Goal: Information Seeking & Learning: Learn about a topic

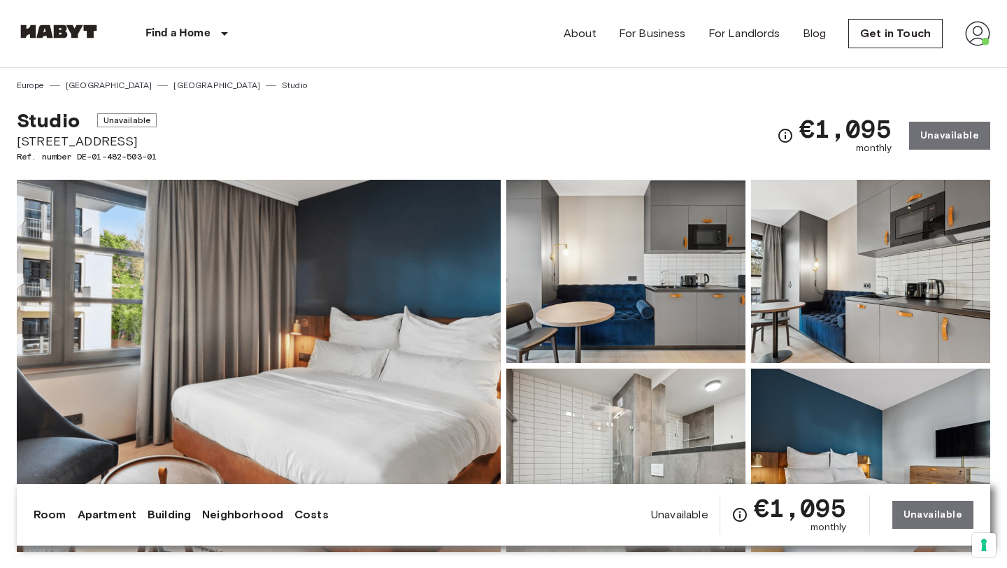
click at [634, 275] on img at bounding box center [625, 271] width 239 height 183
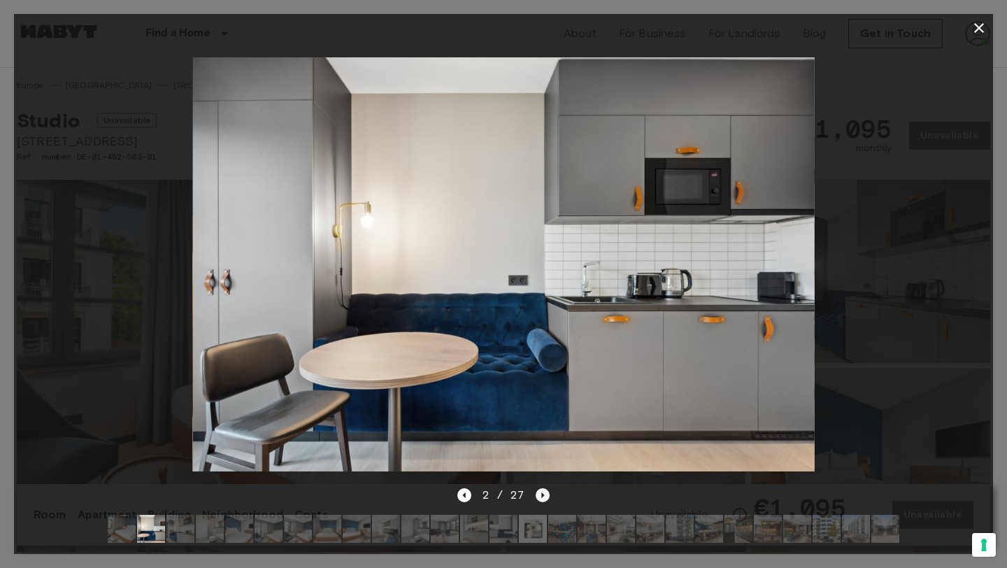
click at [543, 496] on icon "Next image" at bounding box center [543, 495] width 14 height 14
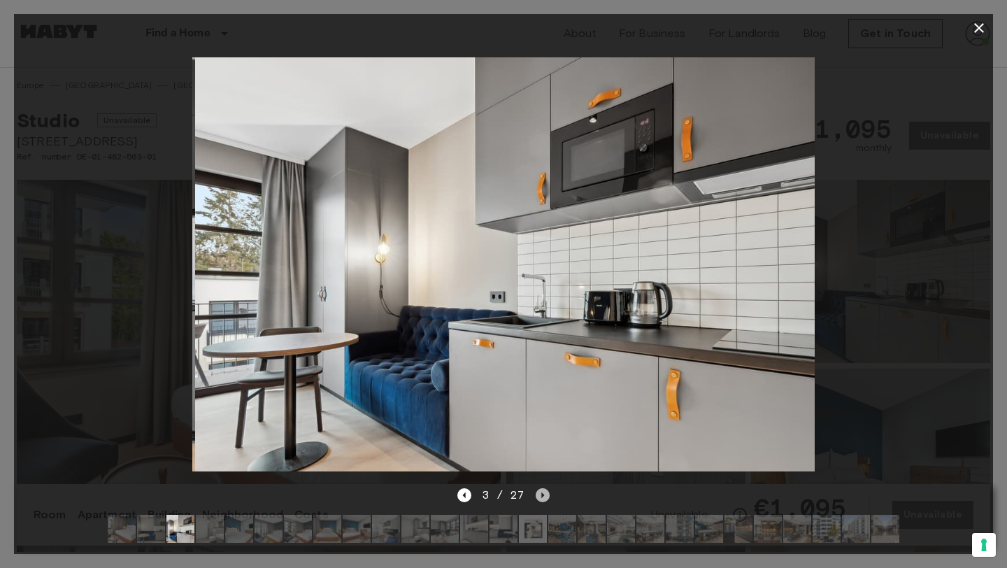
click at [543, 496] on icon "Next image" at bounding box center [543, 495] width 14 height 14
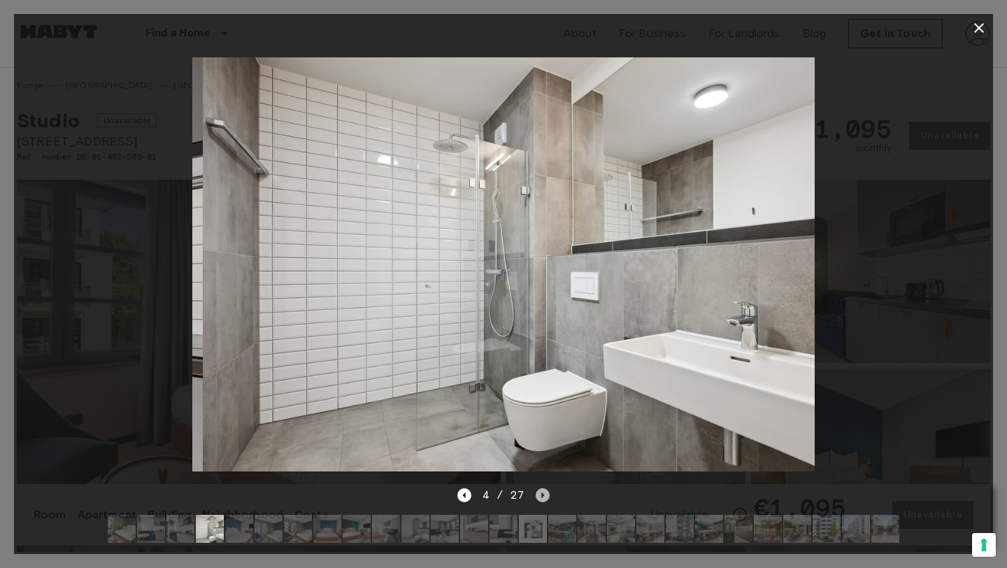
click at [543, 496] on icon "Next image" at bounding box center [543, 495] width 14 height 14
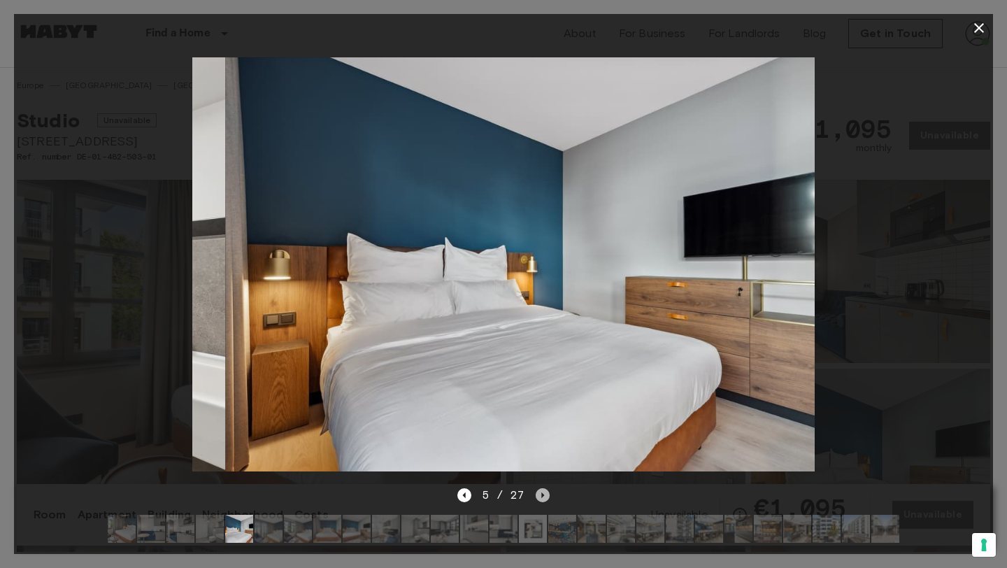
click at [543, 496] on icon "Next image" at bounding box center [543, 495] width 14 height 14
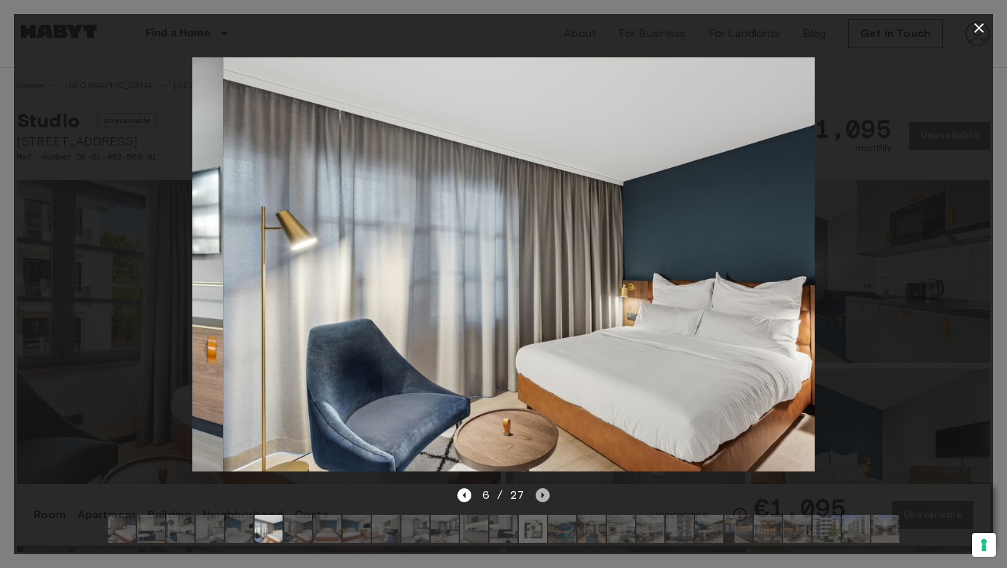
click at [543, 496] on icon "Next image" at bounding box center [543, 495] width 14 height 14
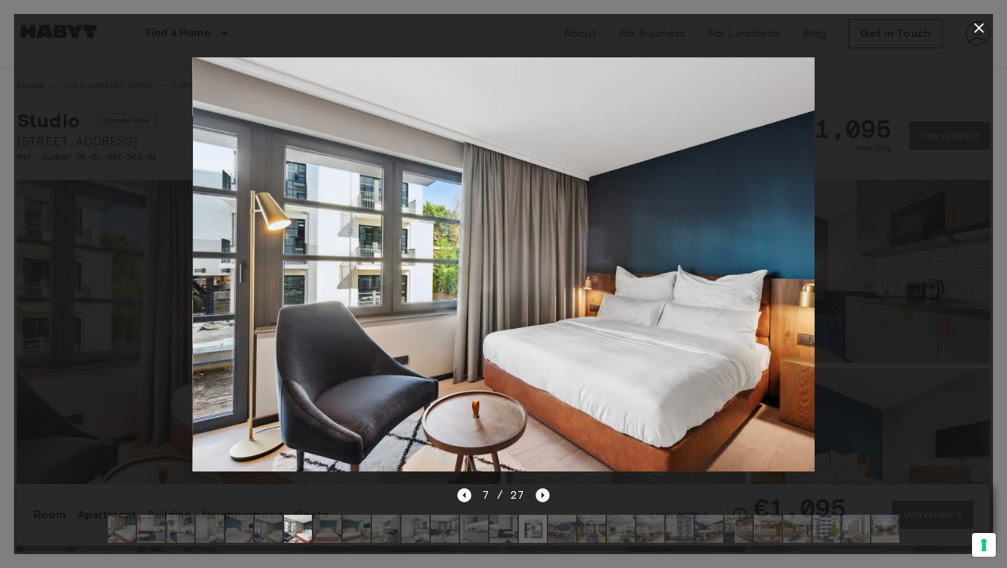
click at [541, 492] on icon "Next image" at bounding box center [543, 495] width 14 height 14
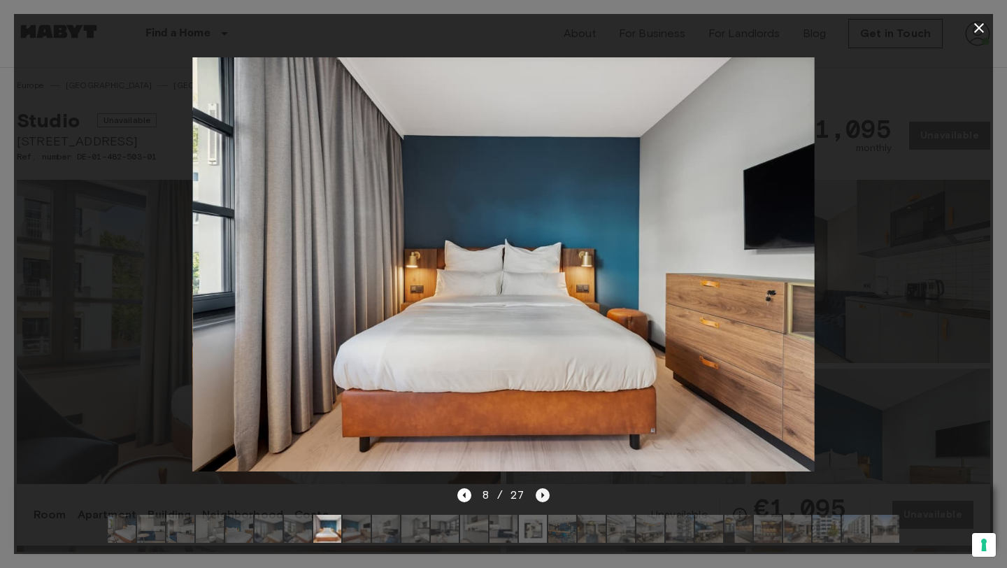
click at [541, 492] on icon "Next image" at bounding box center [543, 495] width 14 height 14
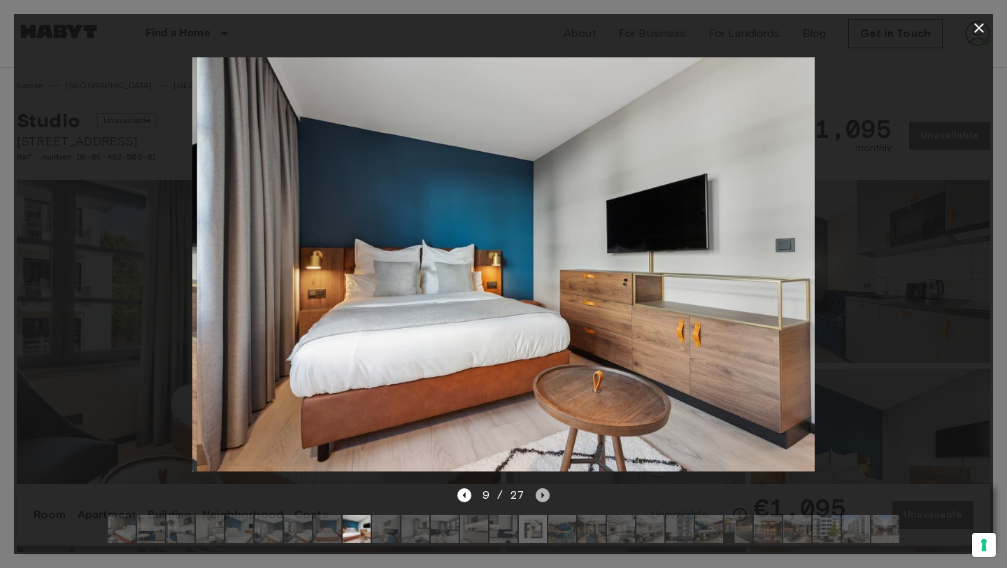
click at [541, 492] on icon "Next image" at bounding box center [543, 495] width 14 height 14
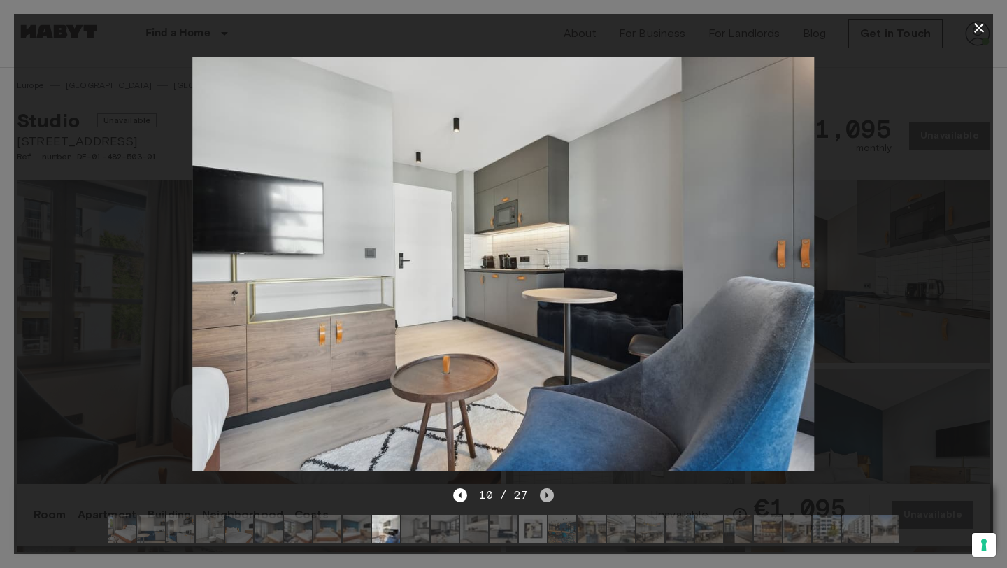
click at [541, 492] on icon "Next image" at bounding box center [547, 495] width 14 height 14
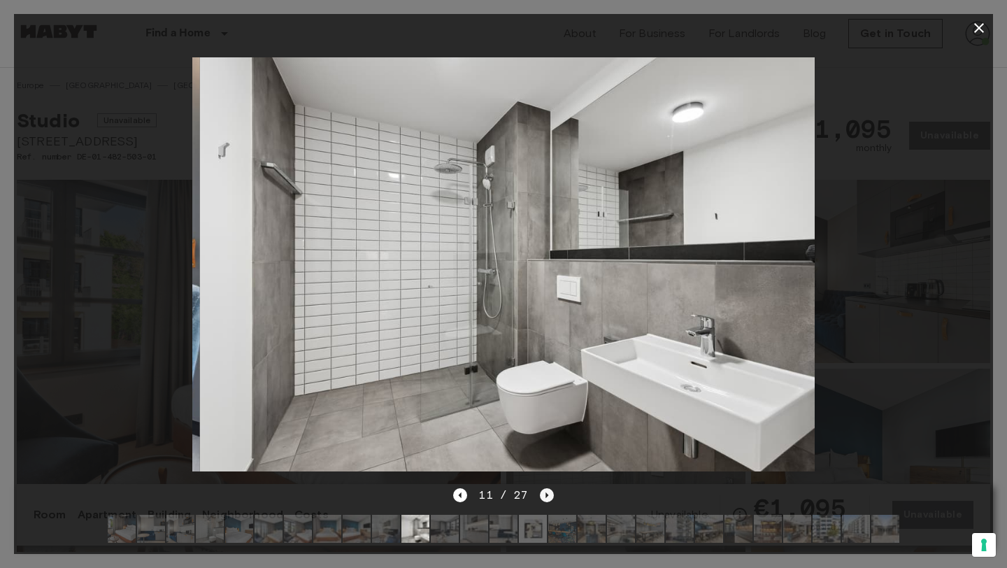
click at [541, 492] on icon "Next image" at bounding box center [547, 495] width 14 height 14
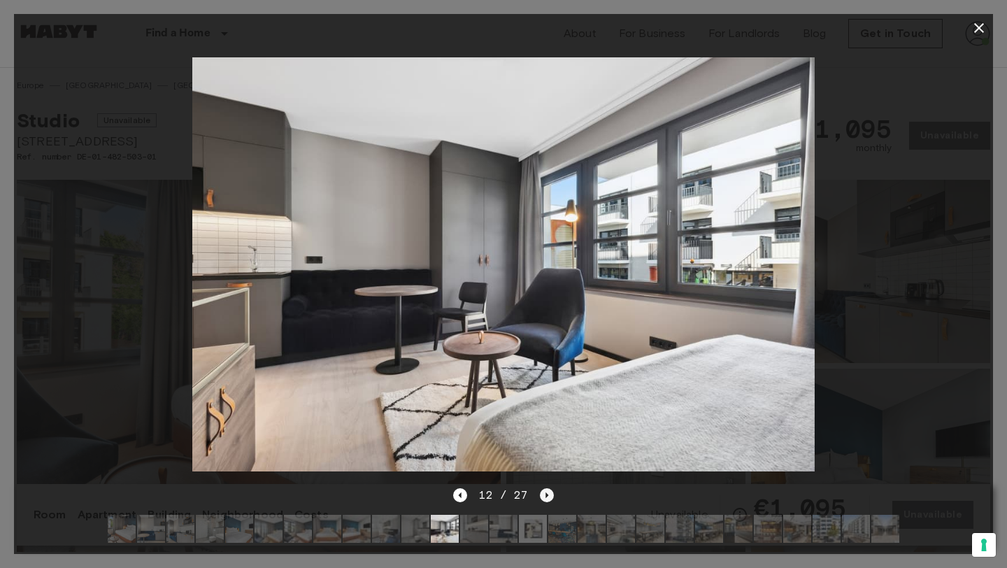
click at [543, 496] on icon "Next image" at bounding box center [547, 495] width 14 height 14
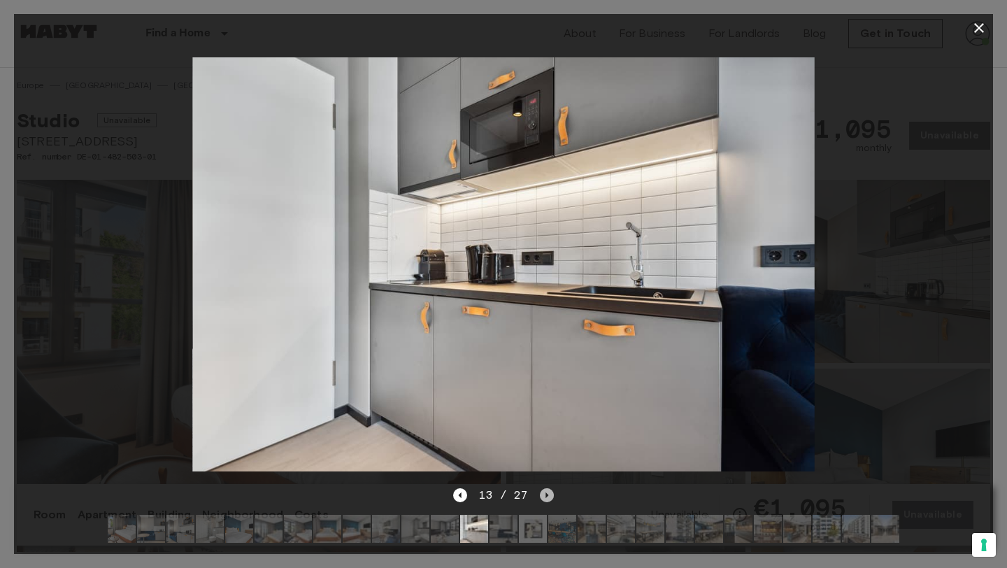
click at [543, 496] on icon "Next image" at bounding box center [547, 495] width 14 height 14
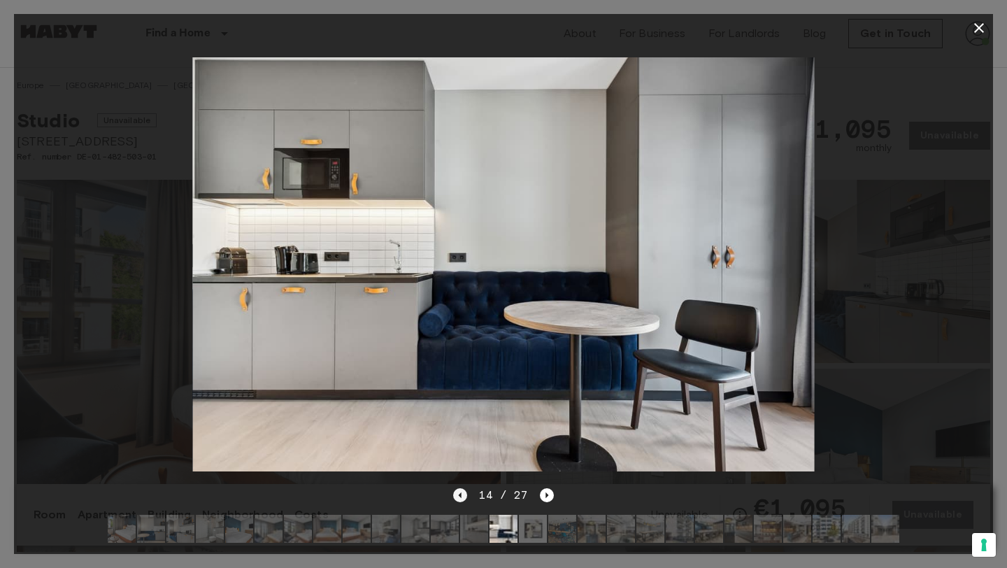
click at [467, 500] on icon "Previous image" at bounding box center [460, 495] width 14 height 14
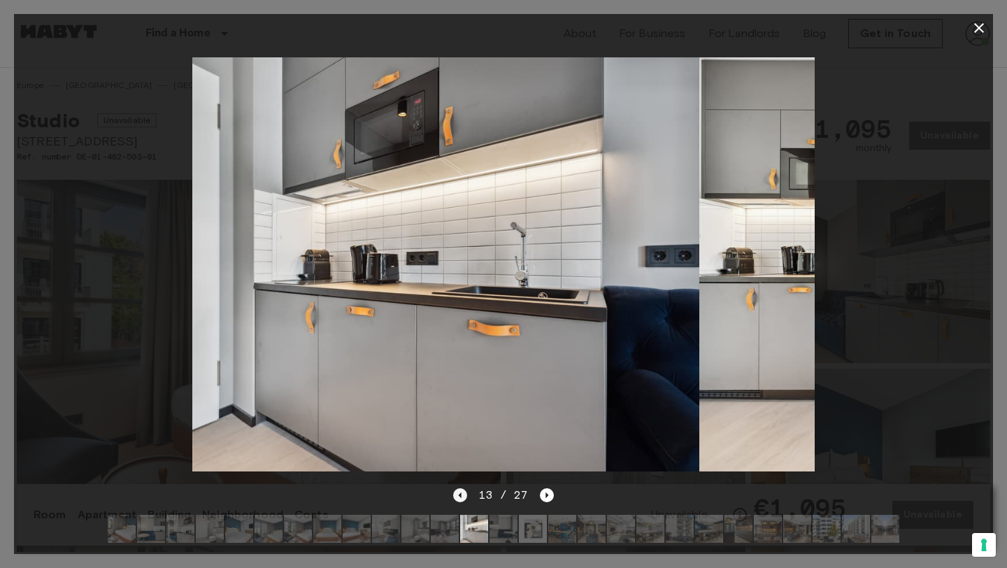
click at [467, 500] on icon "Previous image" at bounding box center [460, 495] width 14 height 14
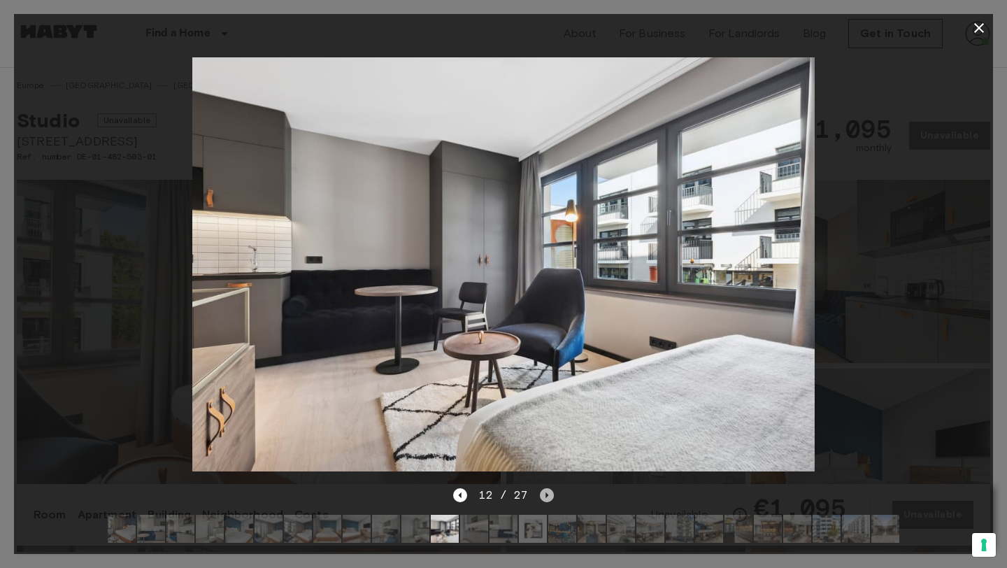
click at [543, 496] on icon "Next image" at bounding box center [547, 495] width 14 height 14
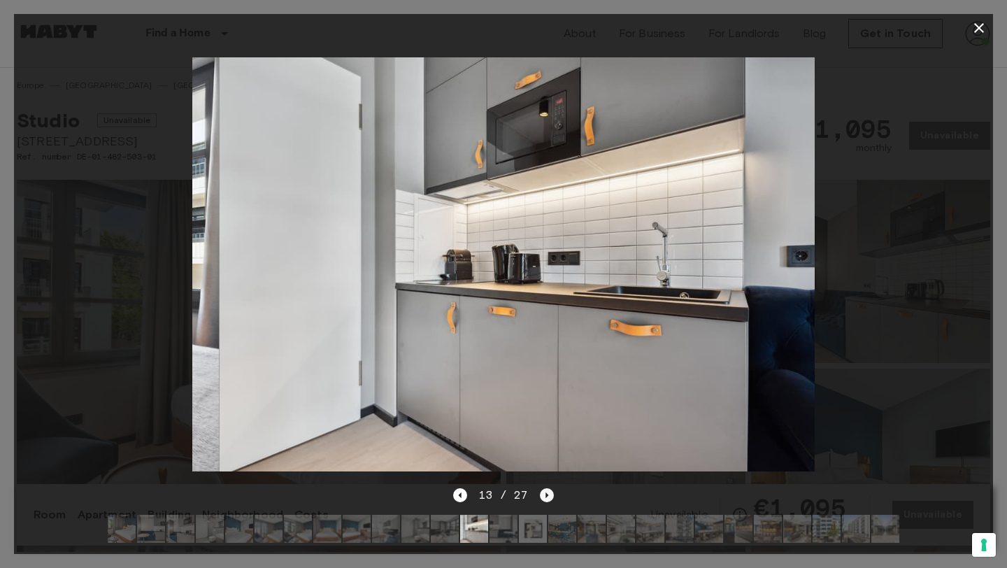
click at [543, 496] on icon "Next image" at bounding box center [547, 495] width 14 height 14
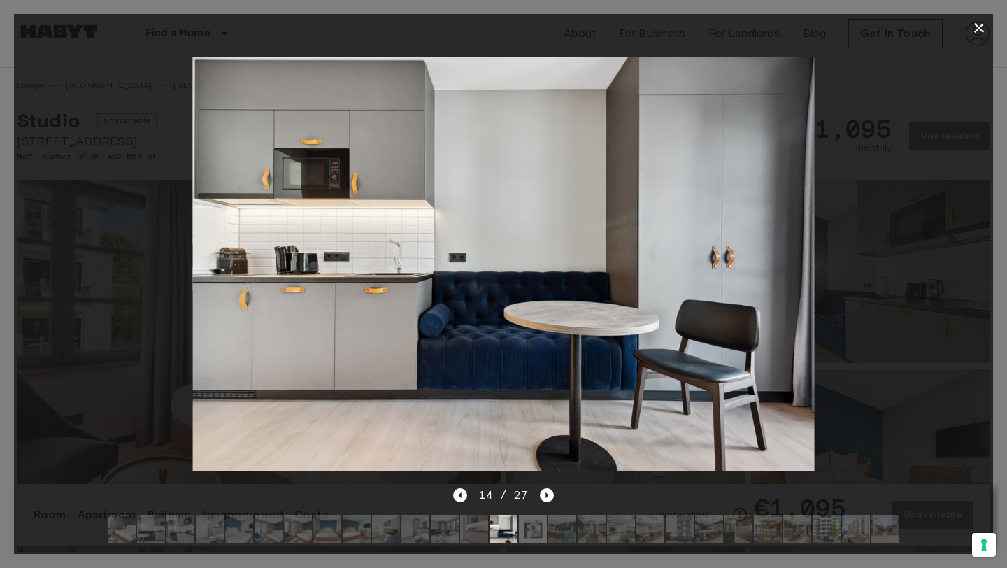
click at [976, 29] on icon "button" at bounding box center [979, 28] width 10 height 10
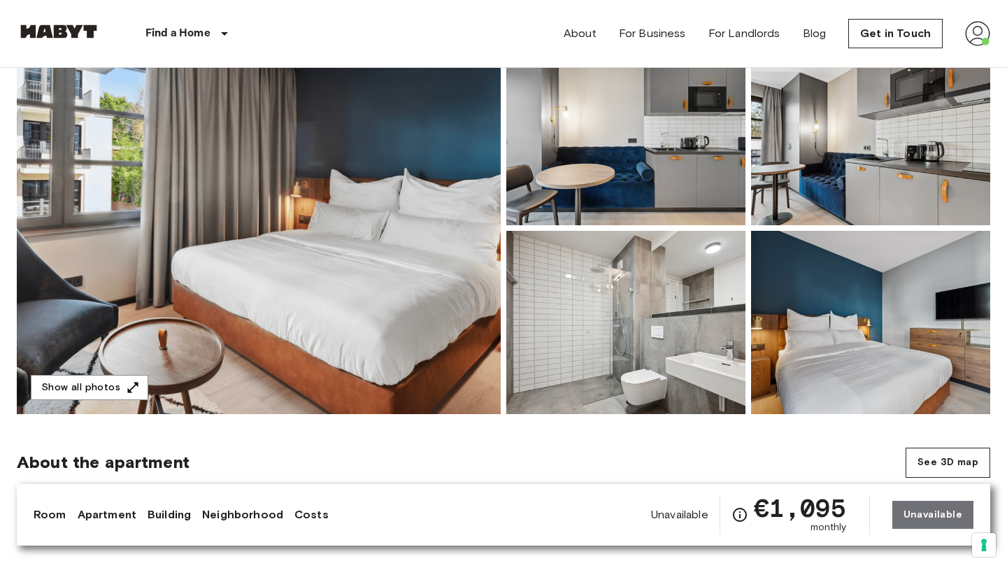
scroll to position [157, 0]
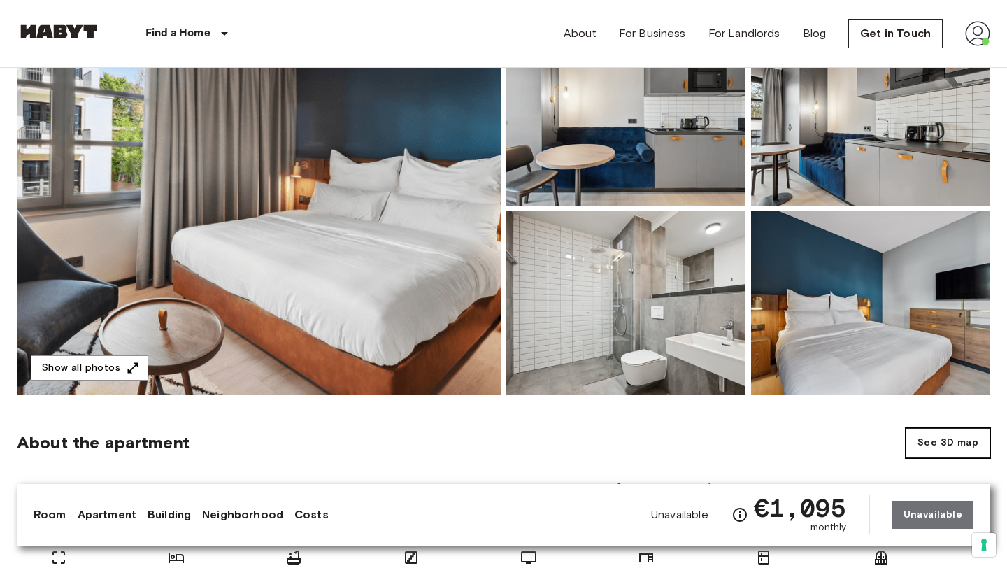
click at [946, 436] on button "See 3D map" at bounding box center [948, 443] width 85 height 30
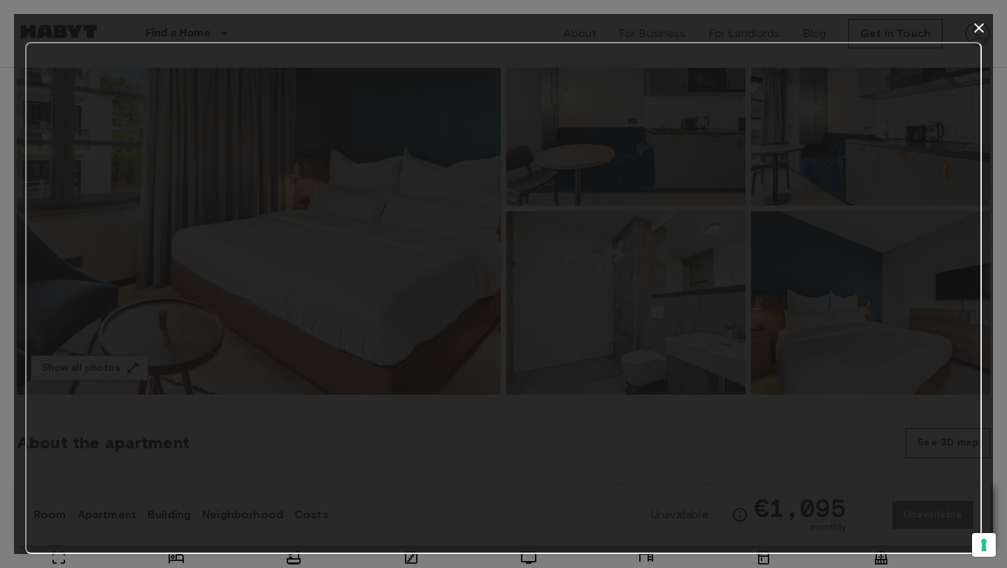
click at [978, 23] on icon "button" at bounding box center [979, 28] width 17 height 17
